Goal: Information Seeking & Learning: Learn about a topic

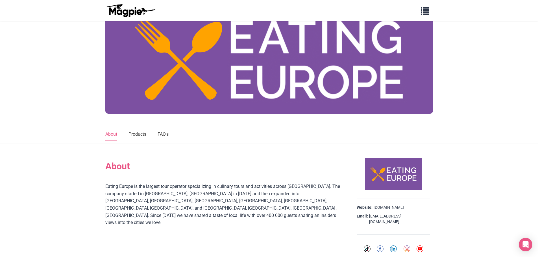
scroll to position [169, 0]
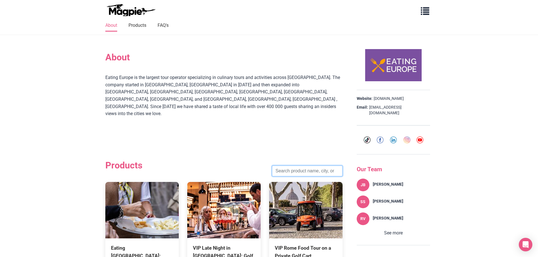
click at [289, 166] on input "search" at bounding box center [307, 171] width 71 height 11
click button "Search" at bounding box center [0, 0] width 0 height 0
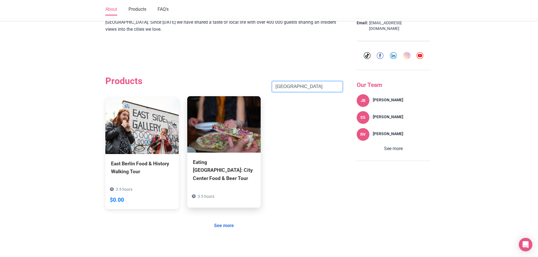
scroll to position [254, 0]
click at [221, 158] on div "Eating [GEOGRAPHIC_DATA]: City Center Food & Beer Tour" at bounding box center [224, 170] width 62 height 24
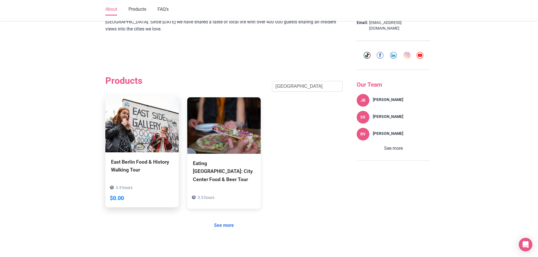
click at [123, 158] on div "East Berlin Food & History Walking Tour" at bounding box center [142, 166] width 62 height 16
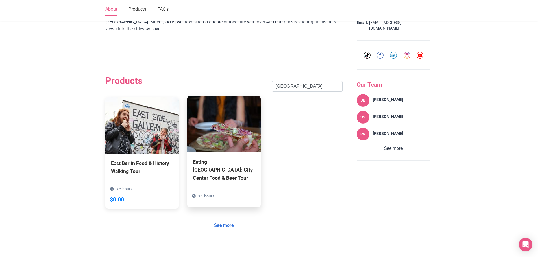
click at [228, 158] on div "Eating [GEOGRAPHIC_DATA]: City Center Food & Beer Tour" at bounding box center [224, 170] width 62 height 24
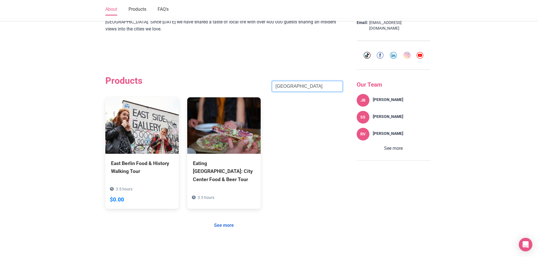
drag, startPoint x: 301, startPoint y: 67, endPoint x: 193, endPoint y: 60, distance: 108.8
click at [228, 75] on div "Products [GEOGRAPHIC_DATA] Search" at bounding box center [223, 86] width 237 height 22
type input "<"
type input "[GEOGRAPHIC_DATA]"
click button "Search" at bounding box center [0, 0] width 0 height 0
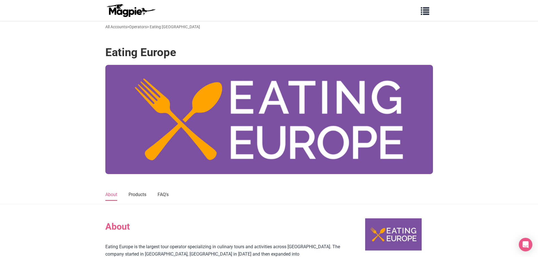
scroll to position [141, 0]
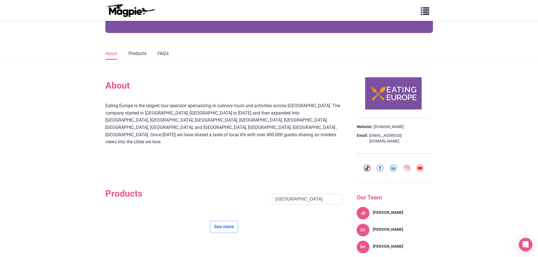
click at [225, 222] on link "See more" at bounding box center [223, 227] width 27 height 11
